Goal: Task Accomplishment & Management: Use online tool/utility

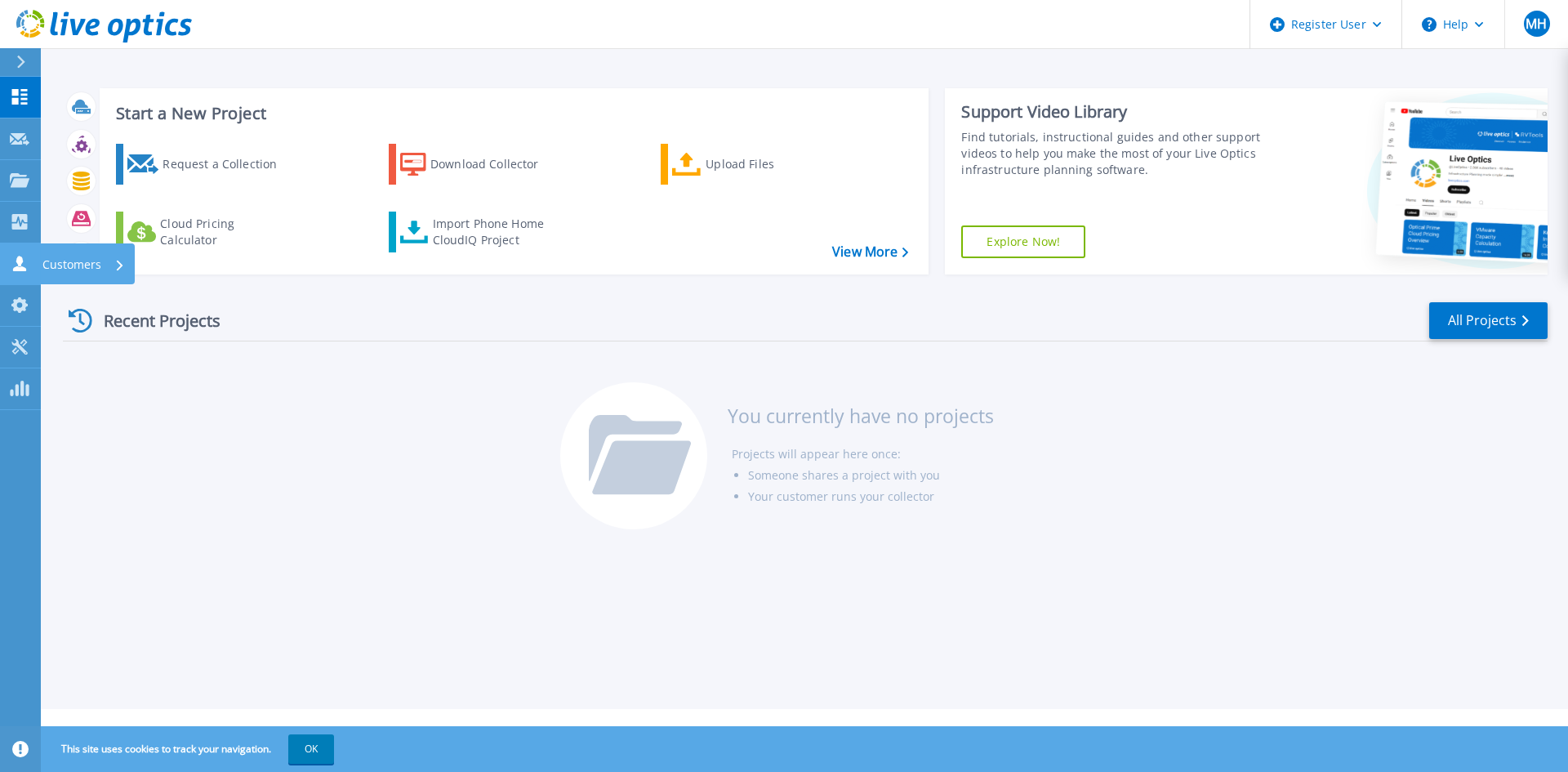
click at [6, 258] on link "Customers Customers" at bounding box center [20, 264] width 41 height 42
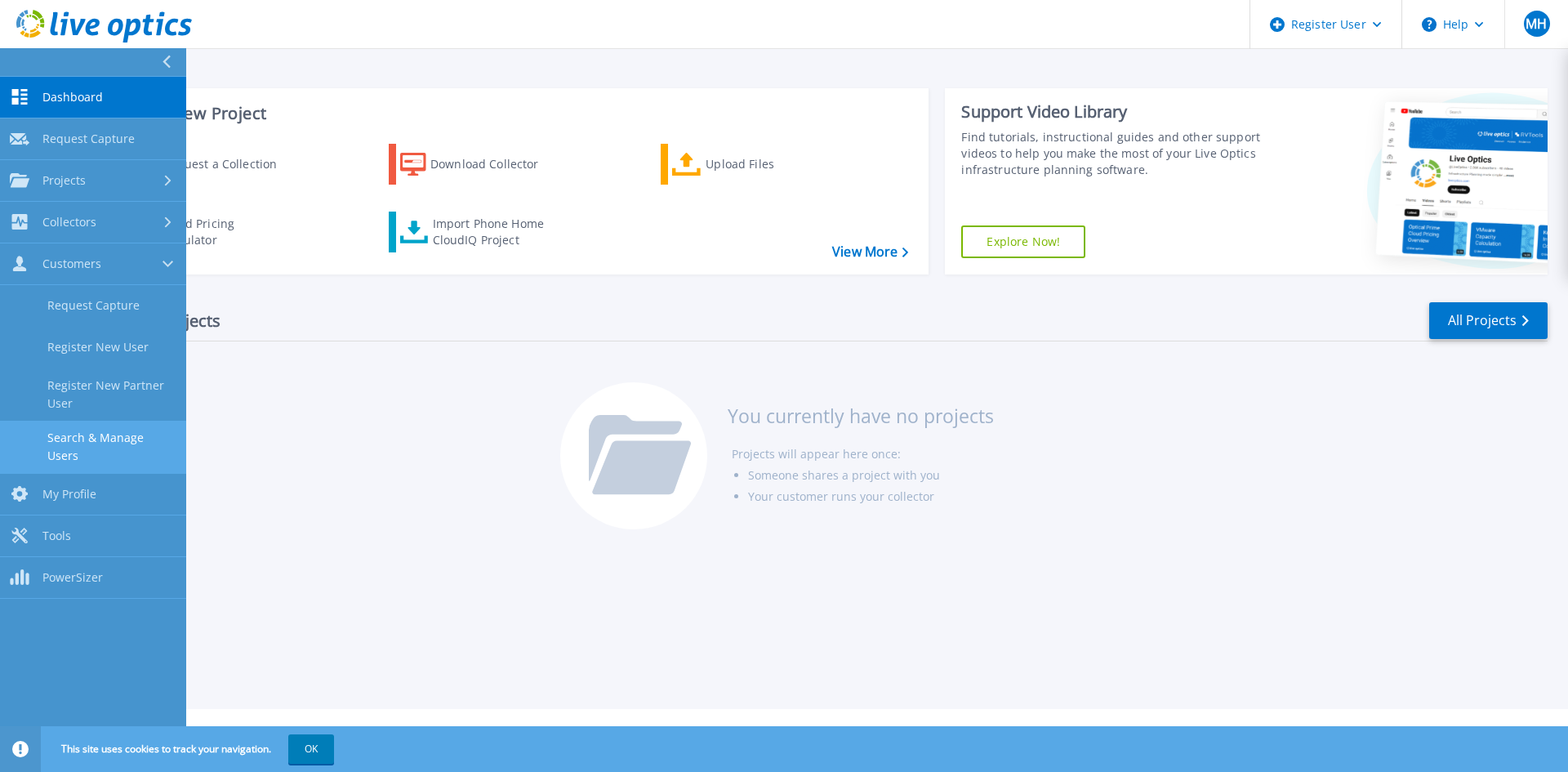
click at [89, 440] on link "Search & Manage Users" at bounding box center [93, 447] width 187 height 53
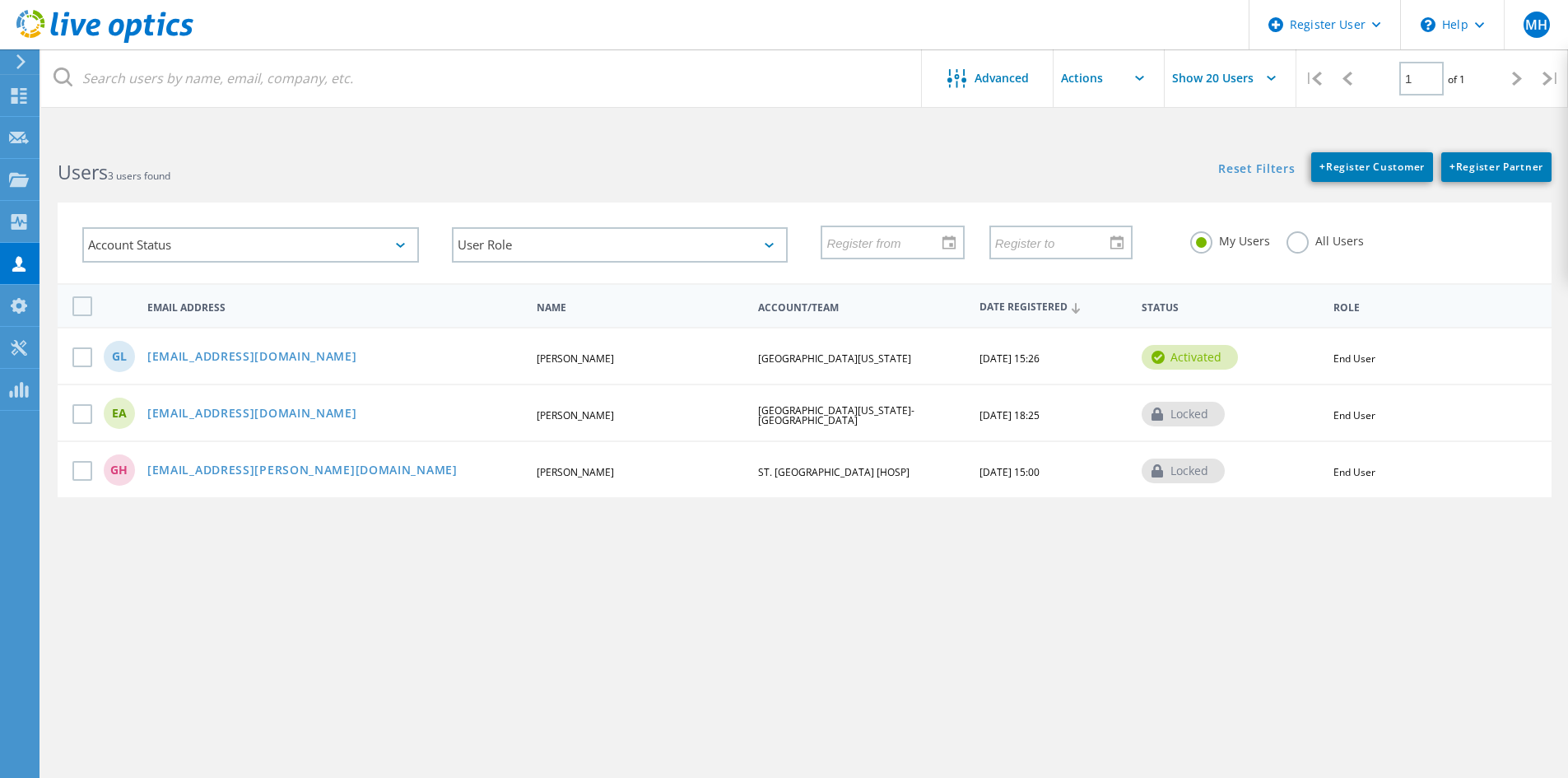
click at [1175, 337] on div "GL glane@umd.edu Gale Lane UNIVERSITY OF MARYLAND-COLLEGE PARK 09/25/2025, 15:2…" at bounding box center [805, 355] width 1494 height 57
click at [1184, 349] on div "activated" at bounding box center [1189, 357] width 96 height 25
click at [999, 415] on span "03/26/2019, 18:25" at bounding box center [1010, 415] width 60 height 14
click at [997, 415] on span "03/26/2019, 18:25" at bounding box center [1010, 415] width 60 height 14
click at [995, 415] on span "03/26/2019, 18:25" at bounding box center [1010, 415] width 60 height 14
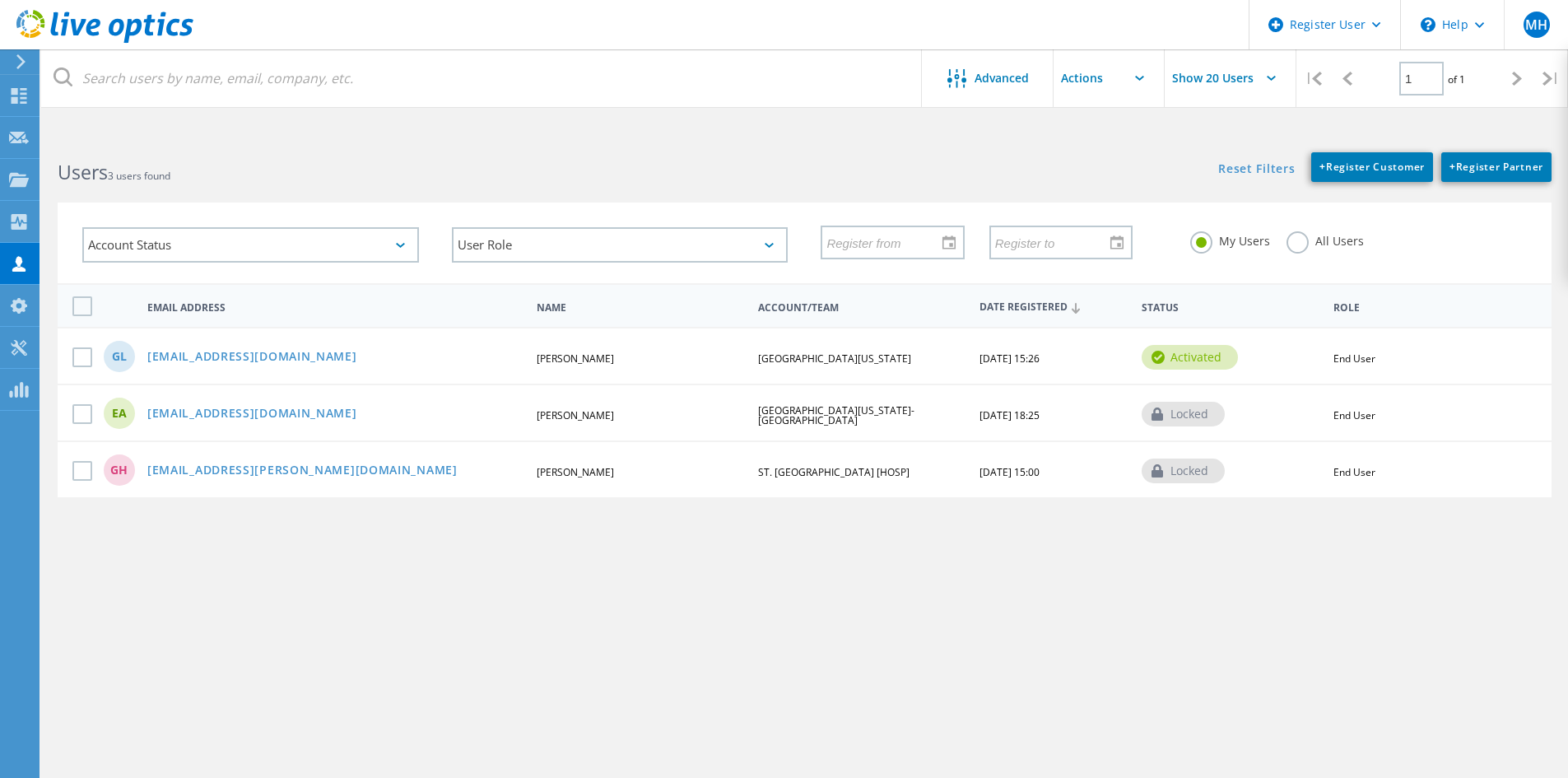
click at [866, 417] on span "UNIVERSITY OF MARYLAND-BALTIMORE" at bounding box center [837, 415] width 156 height 24
click at [906, 412] on span "UNIVERSITY OF MARYLAND-BALTIMORE" at bounding box center [837, 415] width 156 height 24
click at [1039, 410] on span "03/26/2019, 18:25" at bounding box center [1010, 415] width 60 height 14
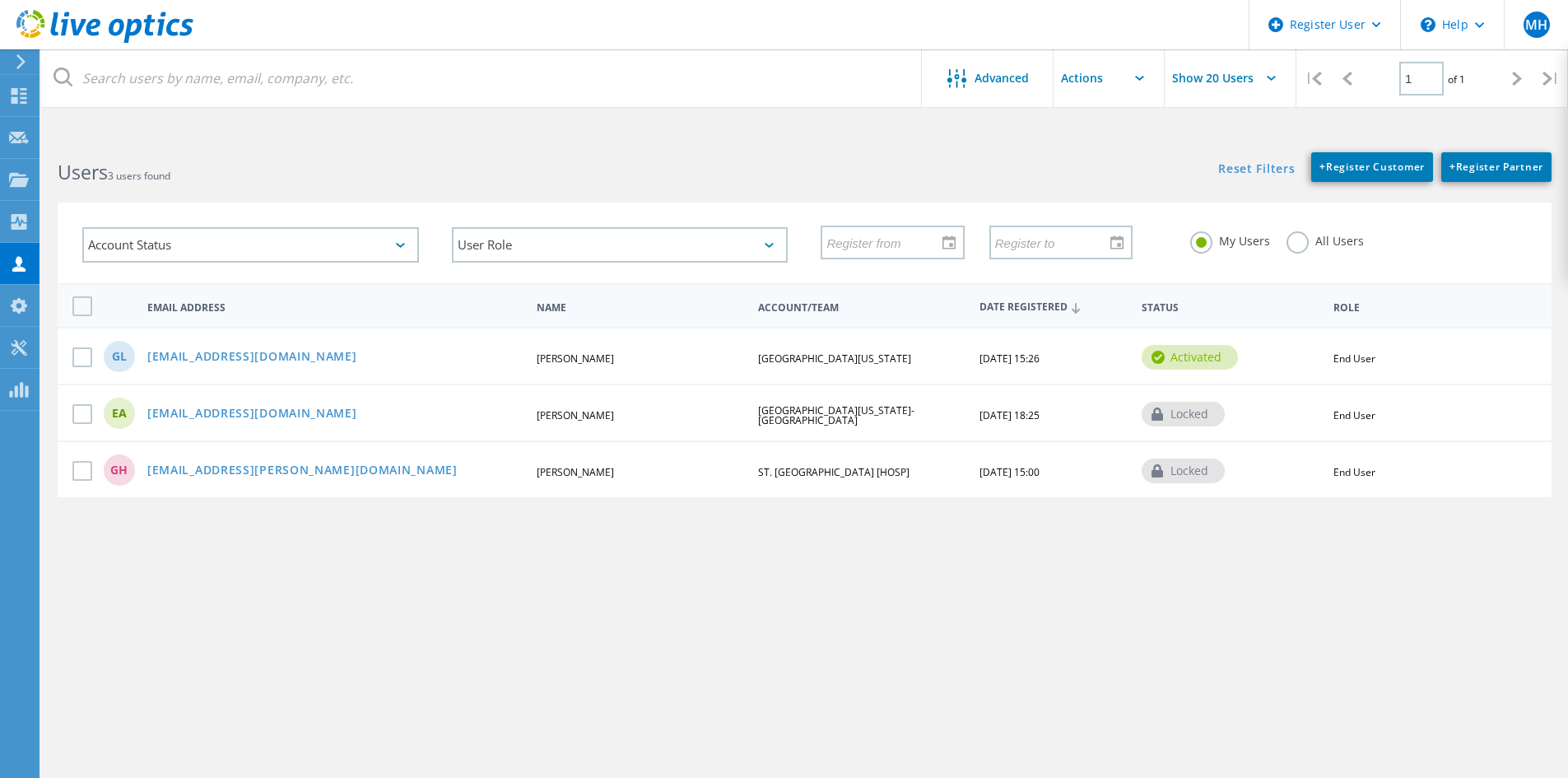
click at [1039, 410] on span "03/26/2019, 18:25" at bounding box center [1010, 415] width 60 height 14
click at [1296, 401] on div "EA eanderson@som.umaryland.edu Erik Anderson UNIVERSITY OF MARYLAND-BALTIMORE 0…" at bounding box center [805, 411] width 1494 height 57
click at [1192, 421] on div "locked" at bounding box center [1183, 414] width 83 height 25
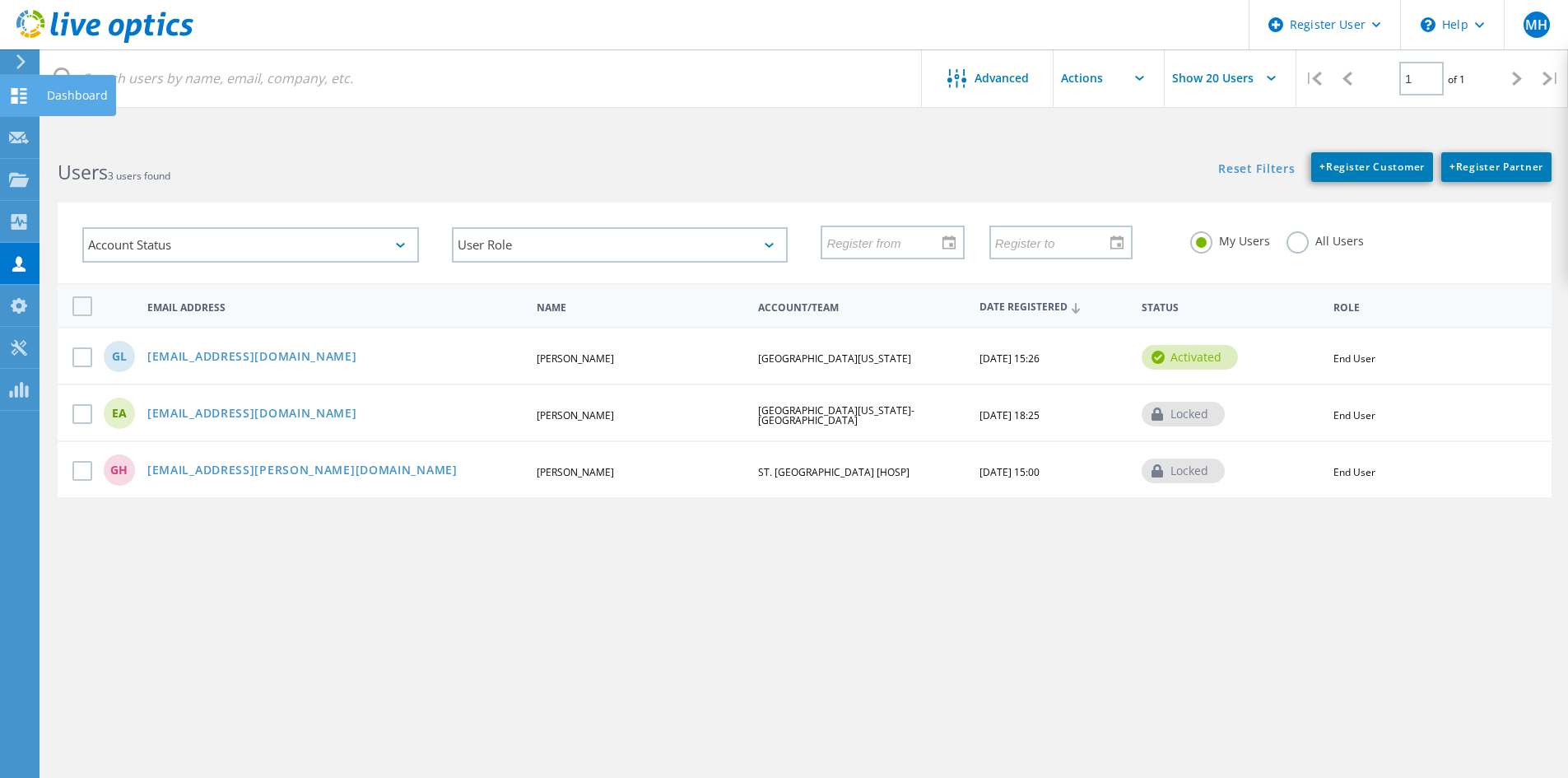
click at [26, 92] on use at bounding box center [19, 96] width 16 height 16
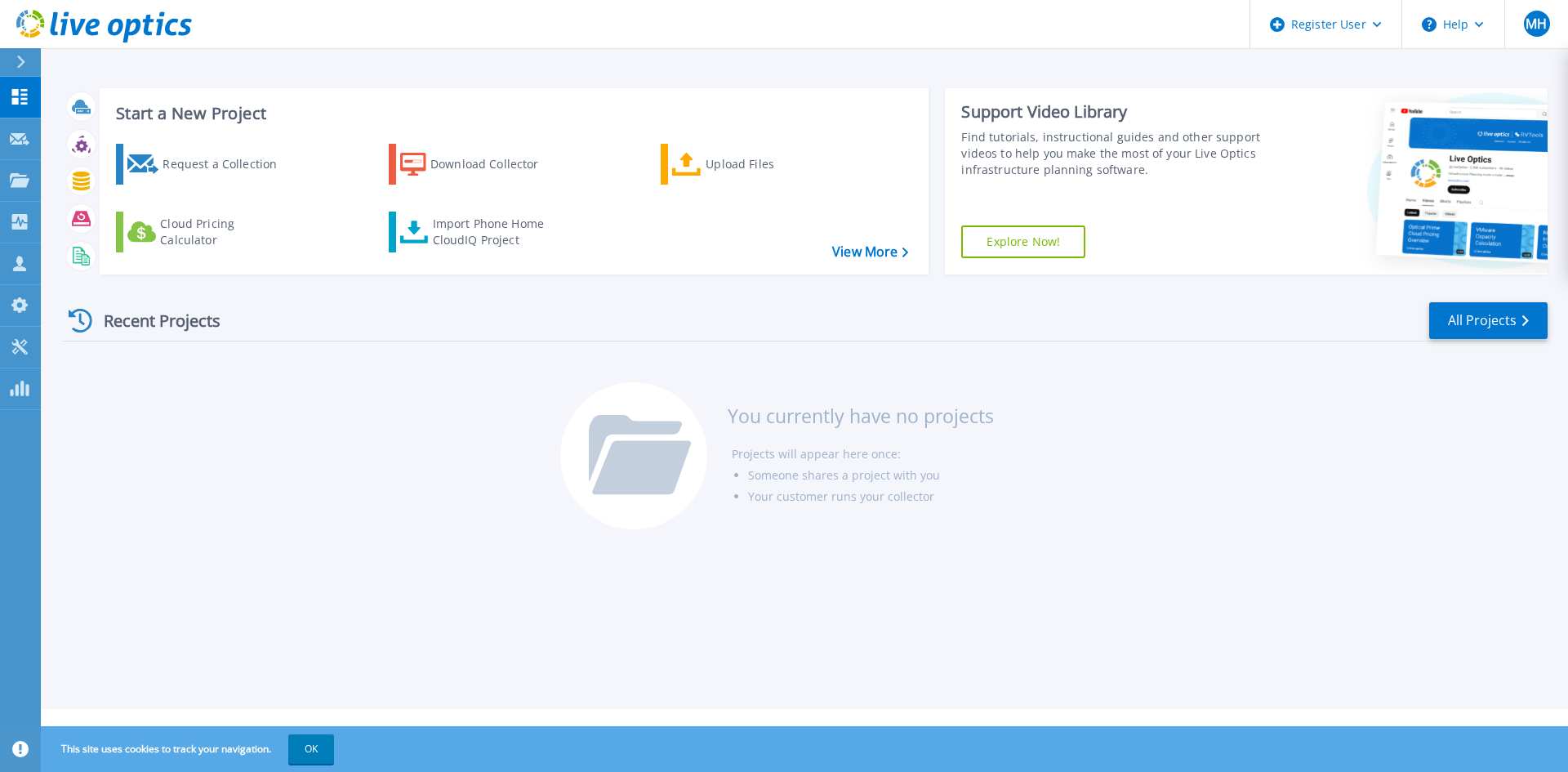
click at [28, 60] on div at bounding box center [28, 62] width 26 height 28
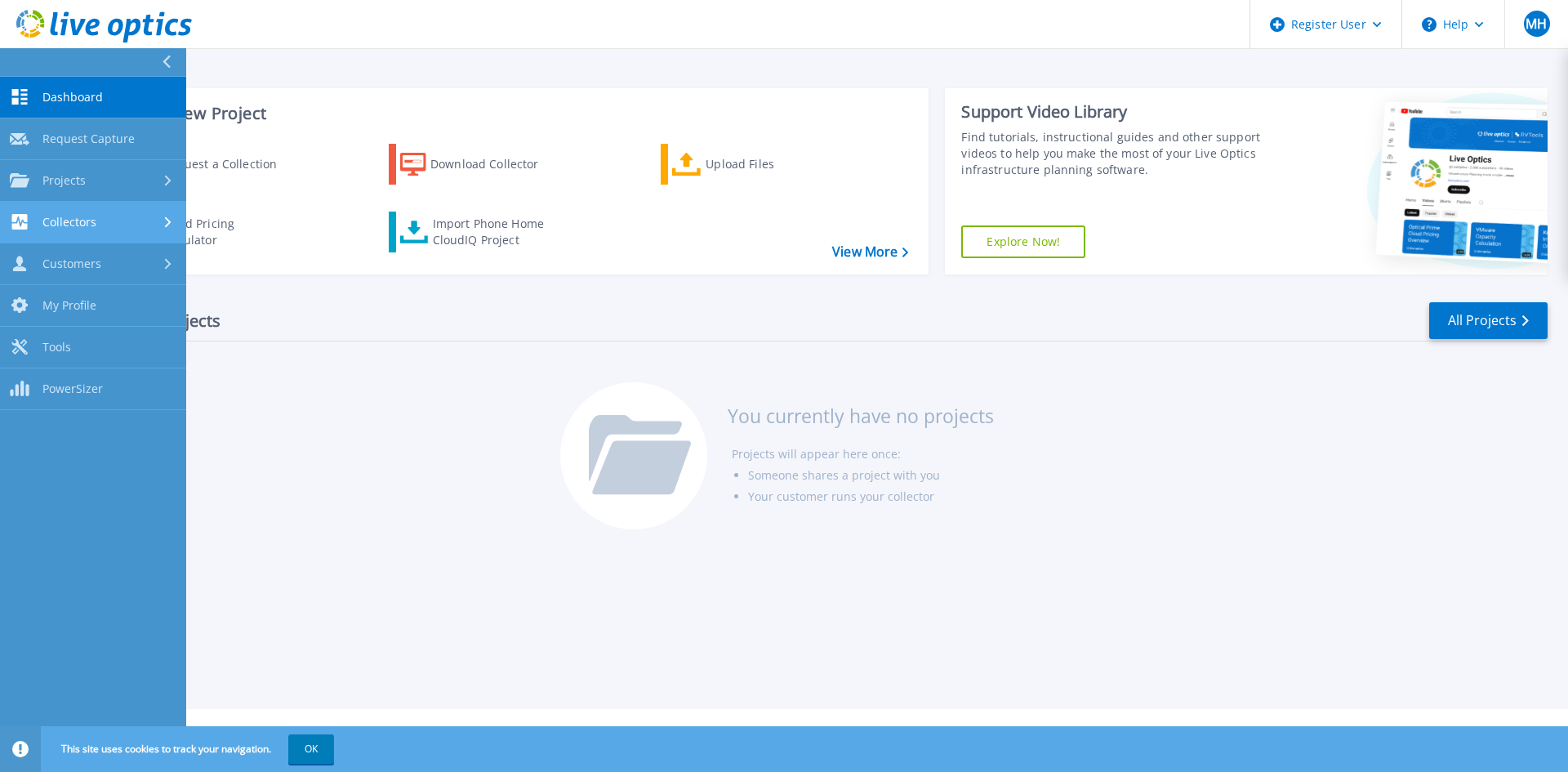
click at [157, 214] on div "Collectors" at bounding box center [93, 222] width 166 height 16
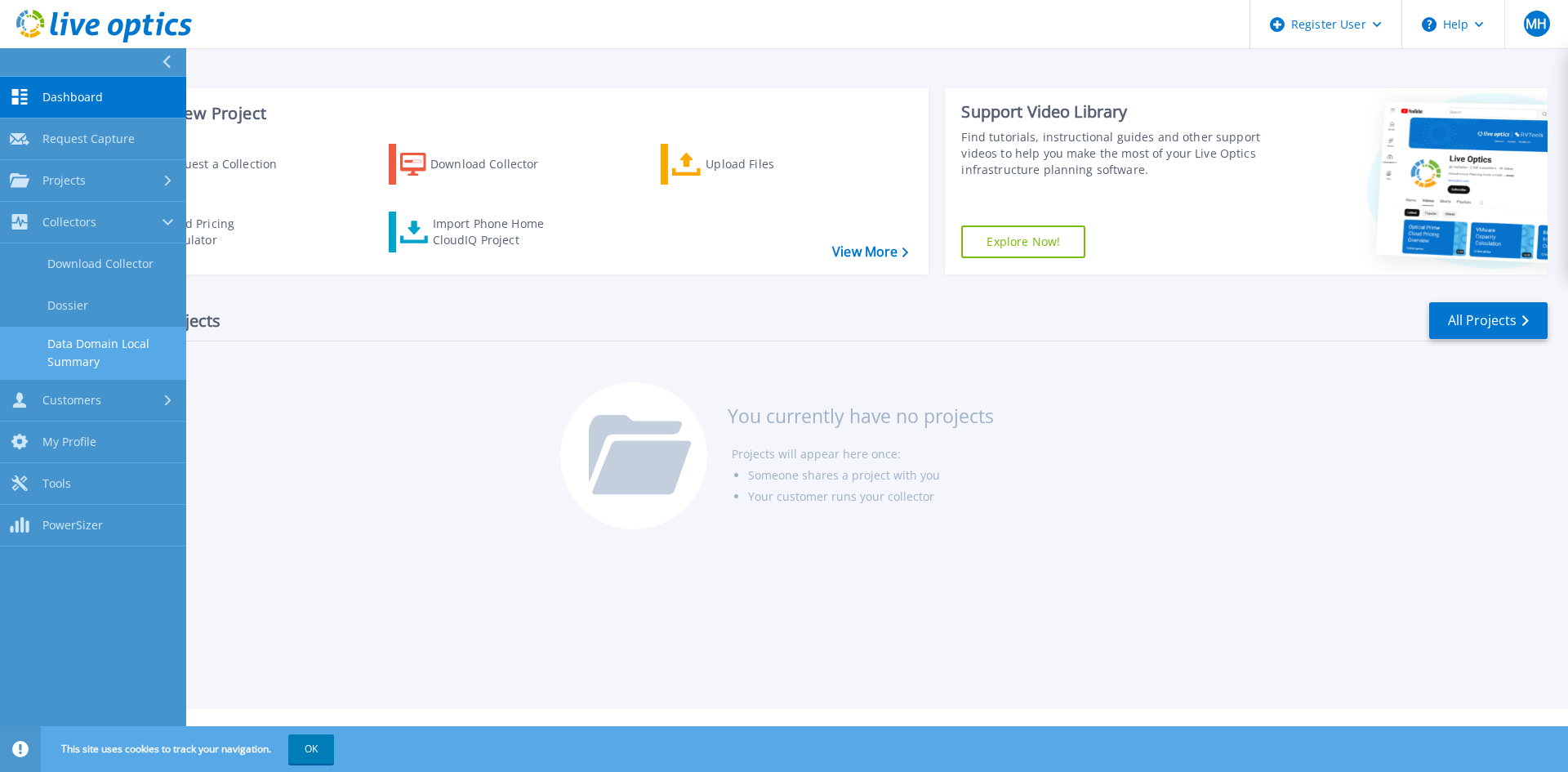
click at [129, 337] on link "Data Domain Local Summary" at bounding box center [93, 353] width 187 height 53
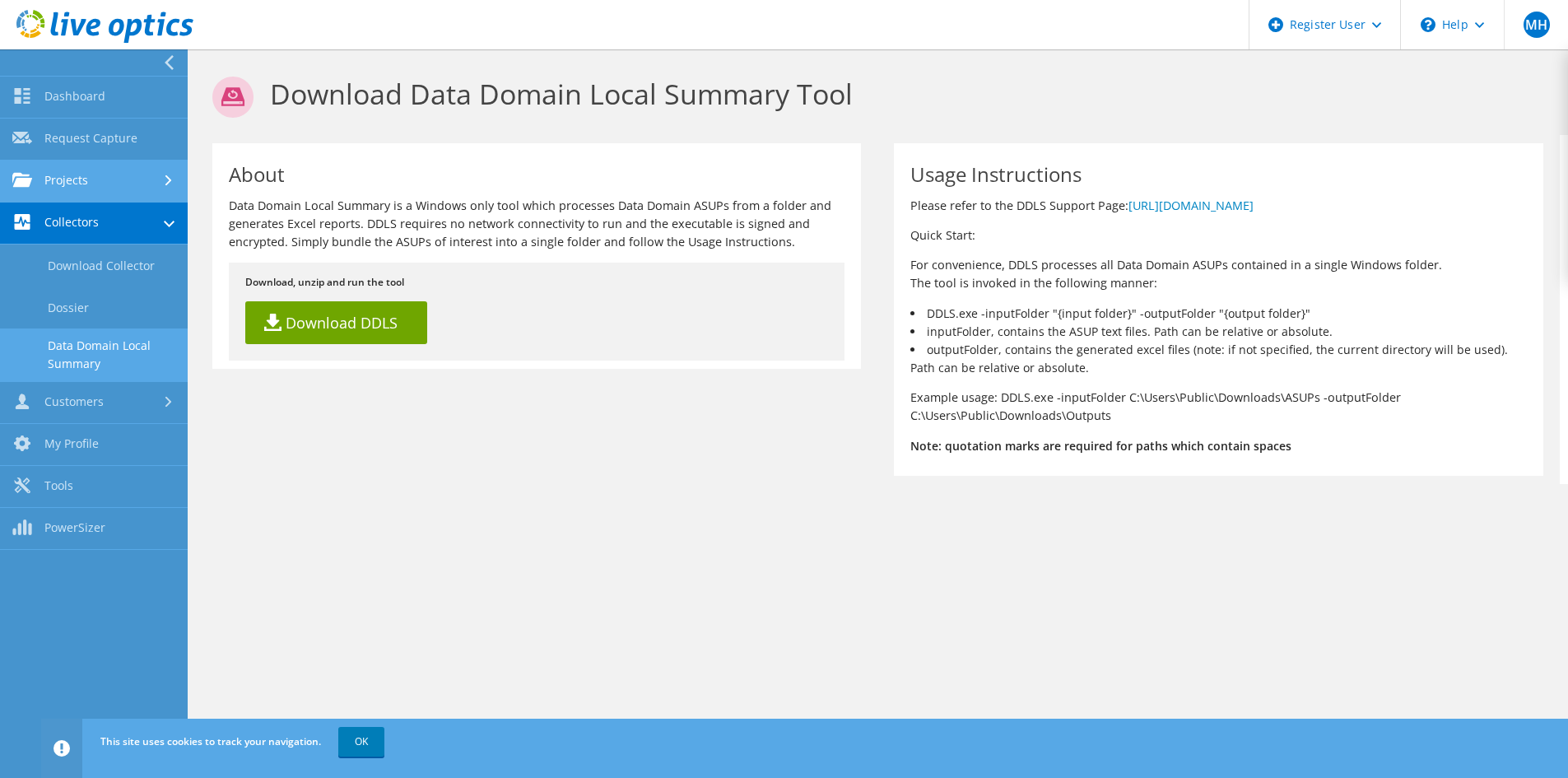
click at [62, 183] on link "Projects" at bounding box center [94, 181] width 188 height 42
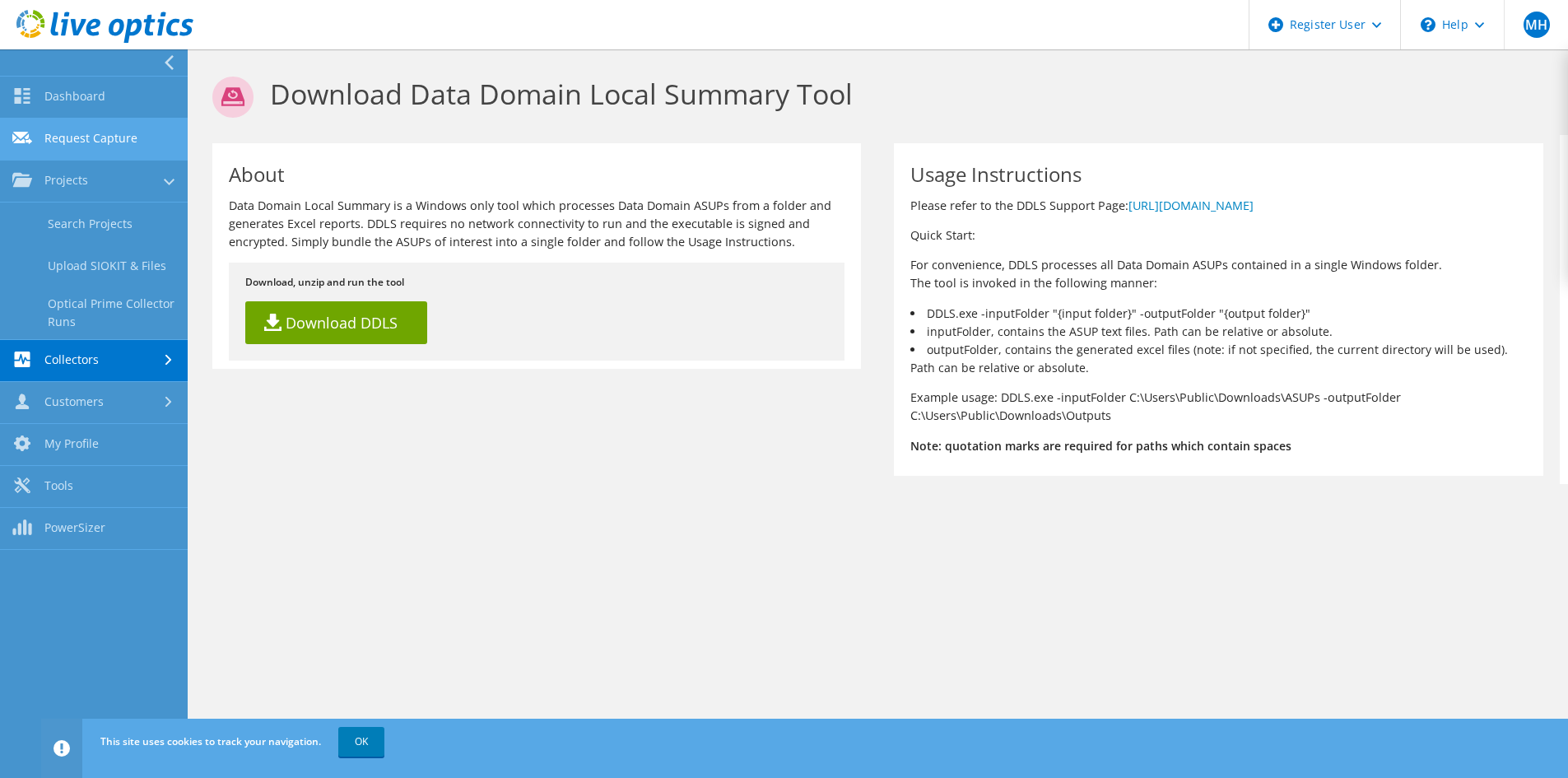
click at [115, 121] on link "Request Capture" at bounding box center [94, 139] width 188 height 42
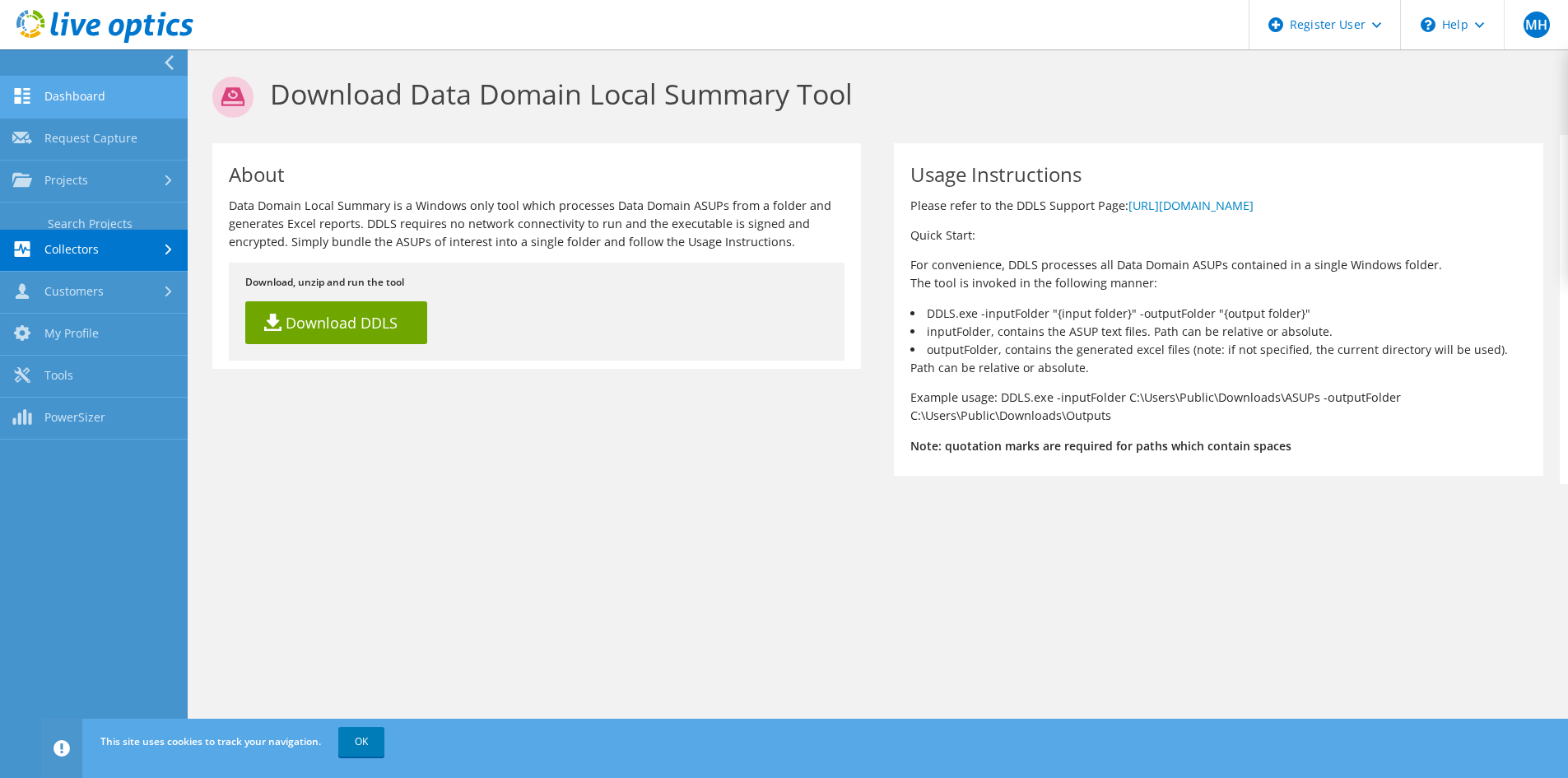
click at [109, 96] on link "Dashboard" at bounding box center [94, 97] width 188 height 42
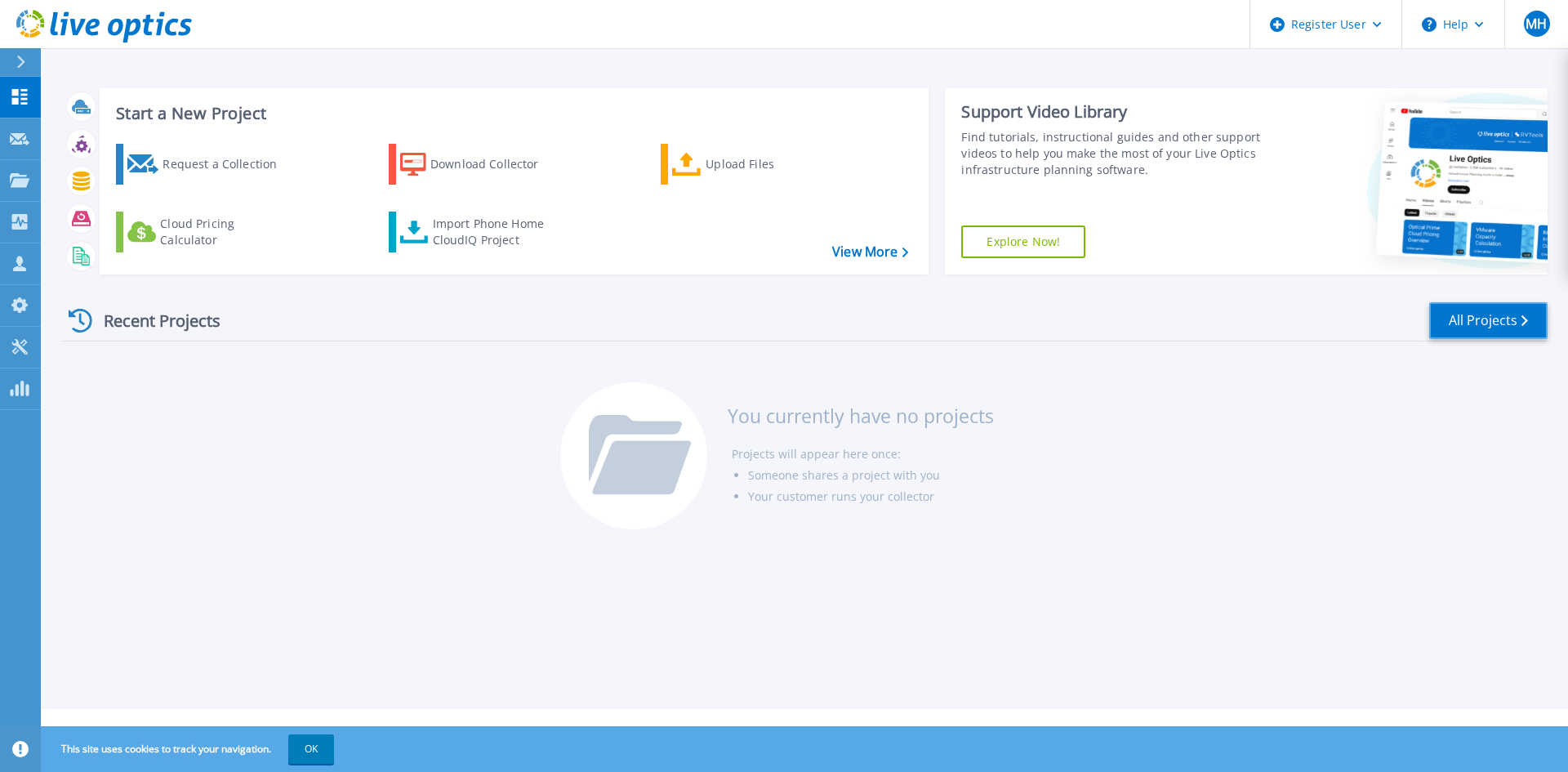
drag, startPoint x: 1437, startPoint y: 339, endPoint x: 1446, endPoint y: 334, distance: 10.3
click at [1438, 339] on link "All Projects" at bounding box center [1489, 320] width 118 height 37
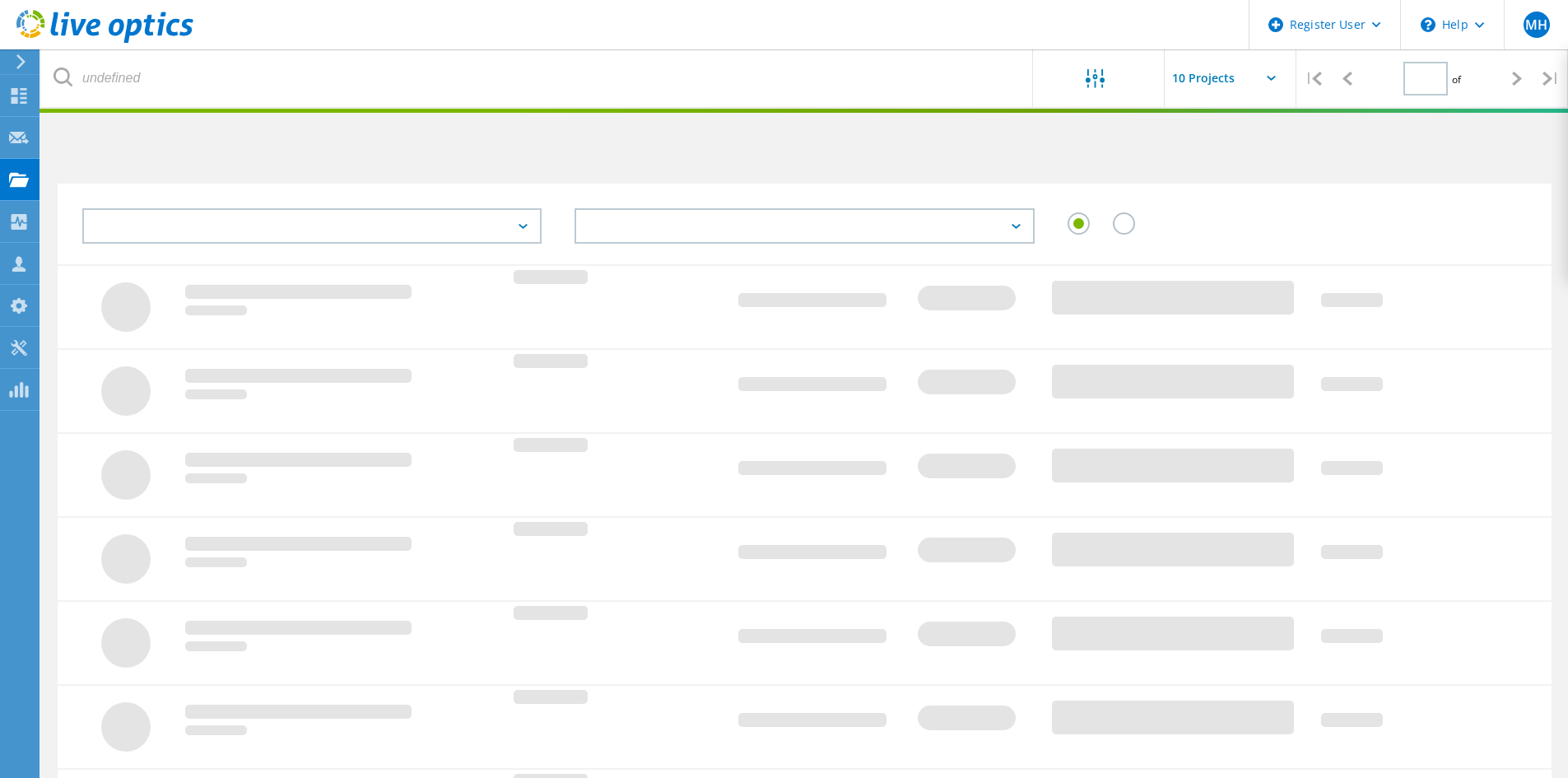
type input "1"
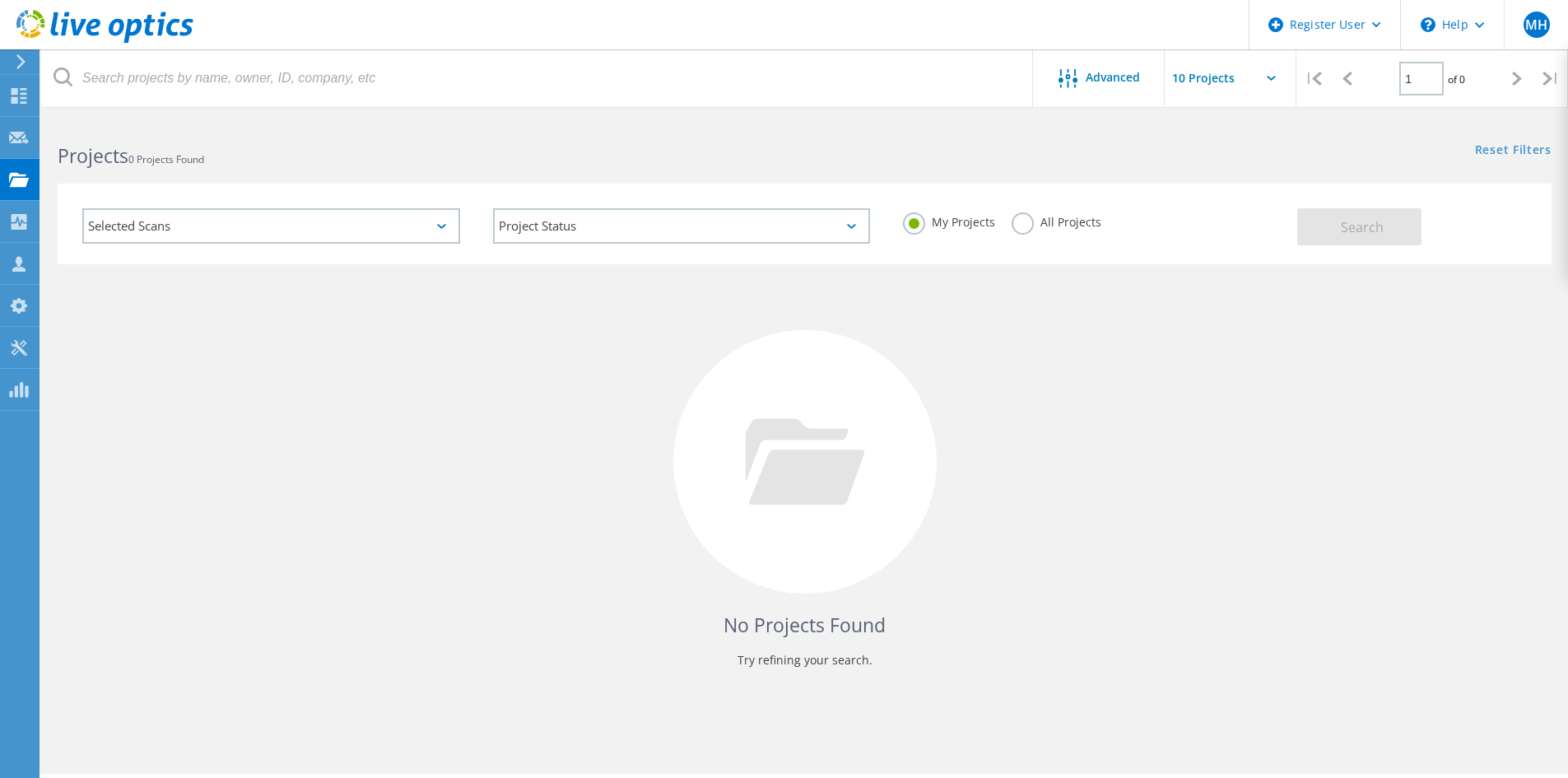
click at [411, 228] on div "Selected Scans" at bounding box center [271, 226] width 378 height 35
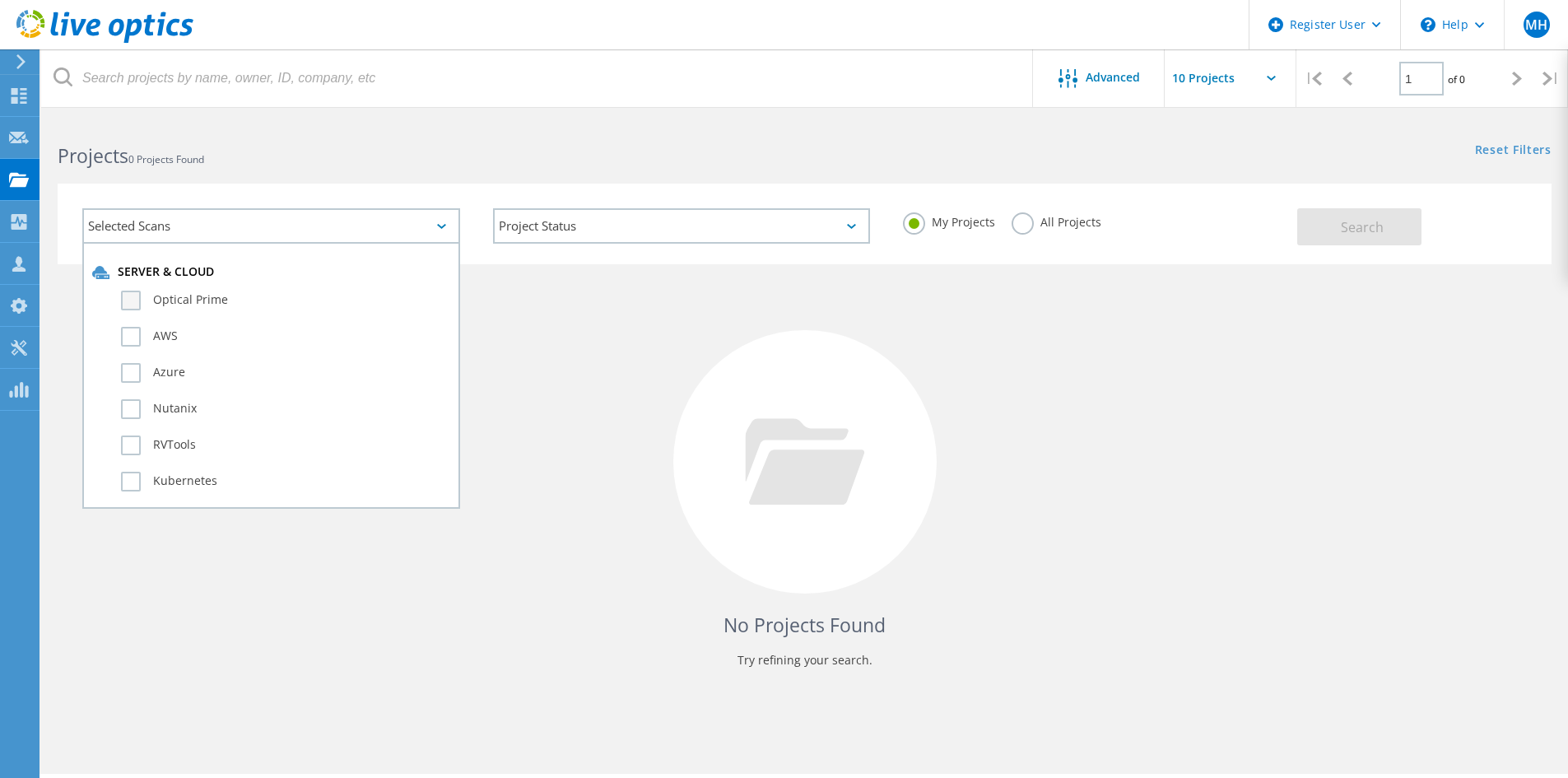
click at [272, 303] on label "Optical Prime" at bounding box center [286, 300] width 329 height 20
click at [0, 0] on input "Optical Prime" at bounding box center [0, 0] width 0 height 0
drag, startPoint x: 799, startPoint y: 294, endPoint x: 812, endPoint y: 296, distance: 13.2
click at [799, 295] on div "No Projects Found Try refining your search." at bounding box center [805, 476] width 1494 height 425
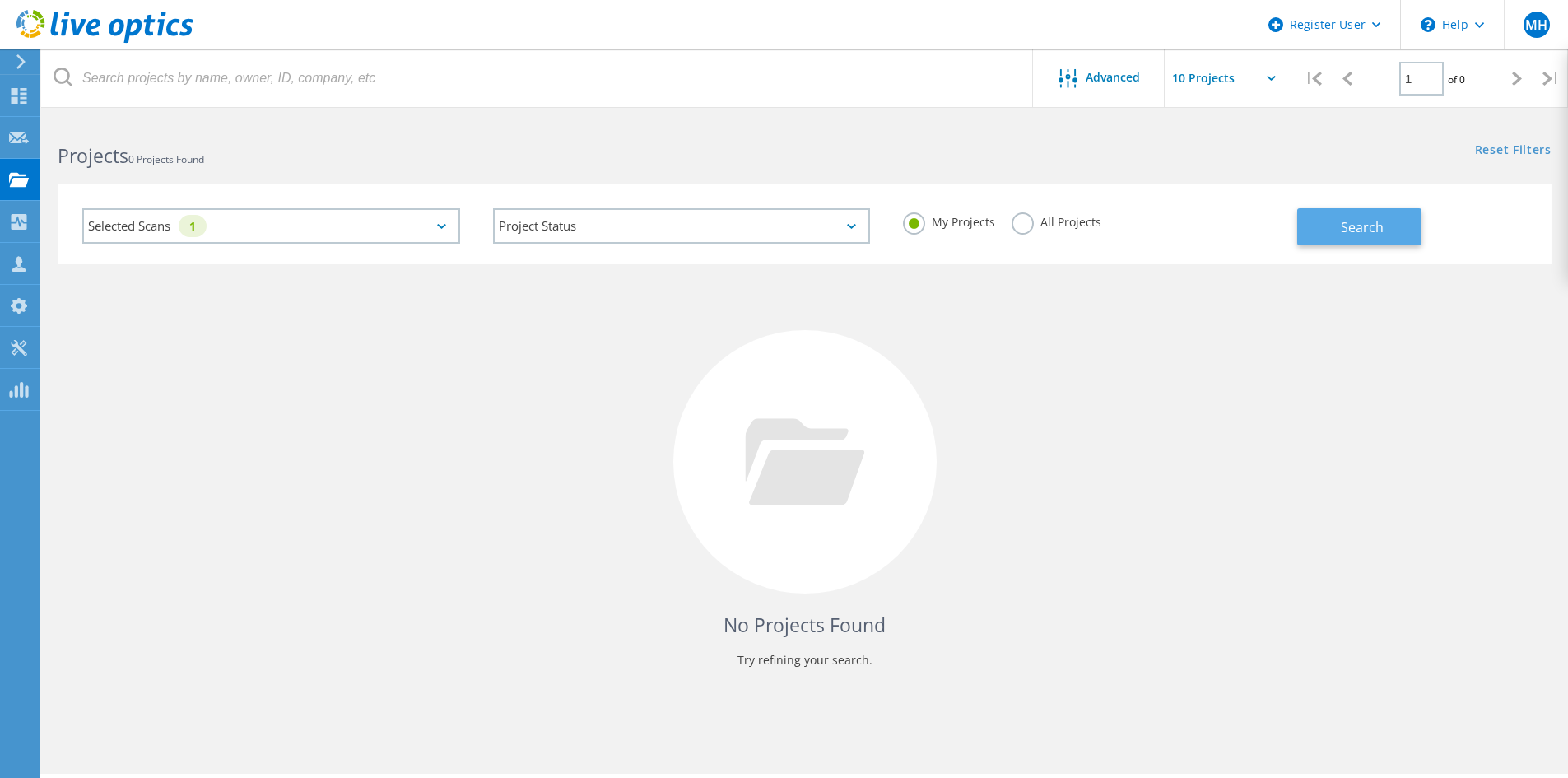
click at [1335, 230] on button "Search" at bounding box center [1360, 227] width 125 height 37
